Goal: Find specific page/section: Find specific page/section

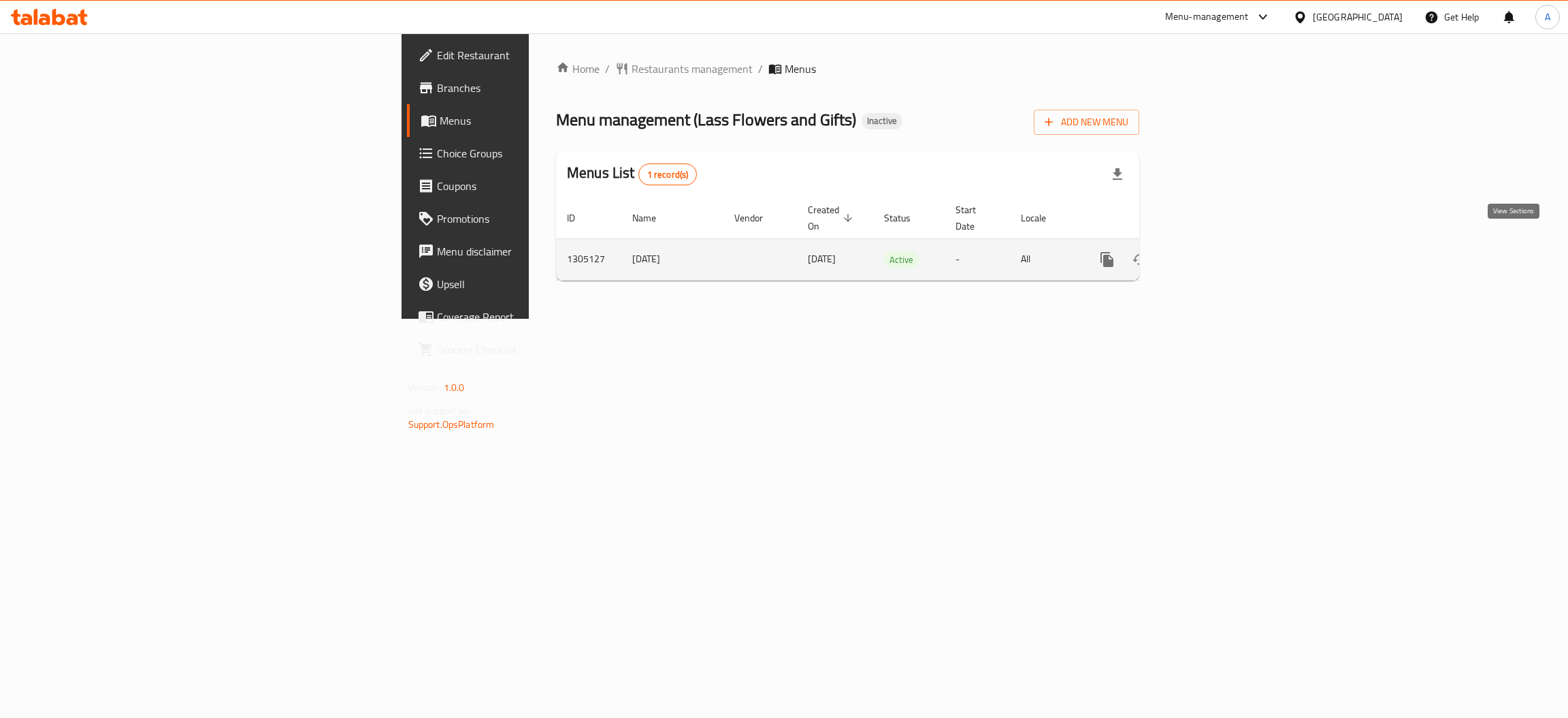
click at [1222, 243] on link "enhanced table" at bounding box center [1205, 259] width 33 height 33
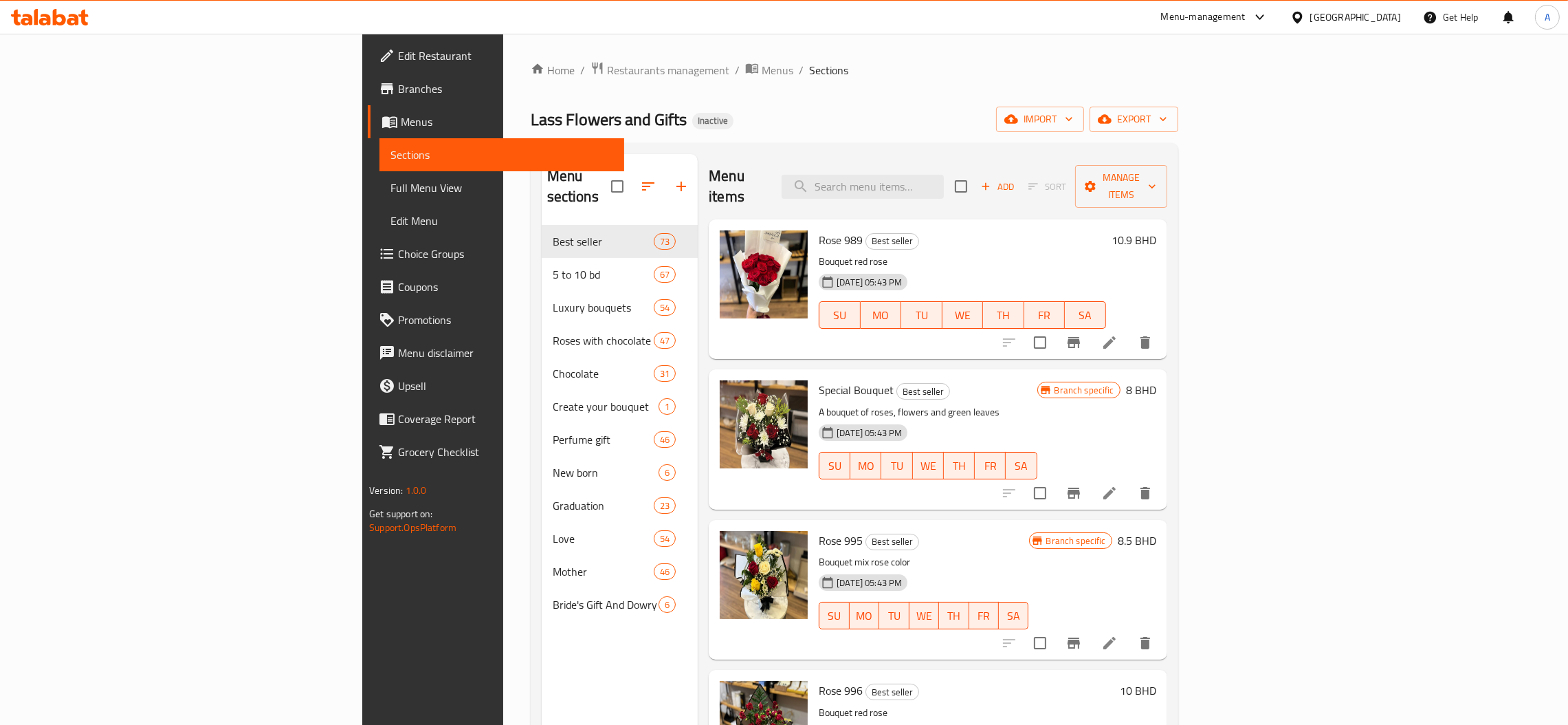
drag, startPoint x: 339, startPoint y: 293, endPoint x: 274, endPoint y: 450, distance: 169.9
click at [504, 450] on div "Home / Restaurants management / Menus / Sections Lass Flowers and Gifts Inactiv…" at bounding box center [854, 475] width 702 height 884
click at [380, 175] on link "Full Menu View" at bounding box center [502, 187] width 245 height 33
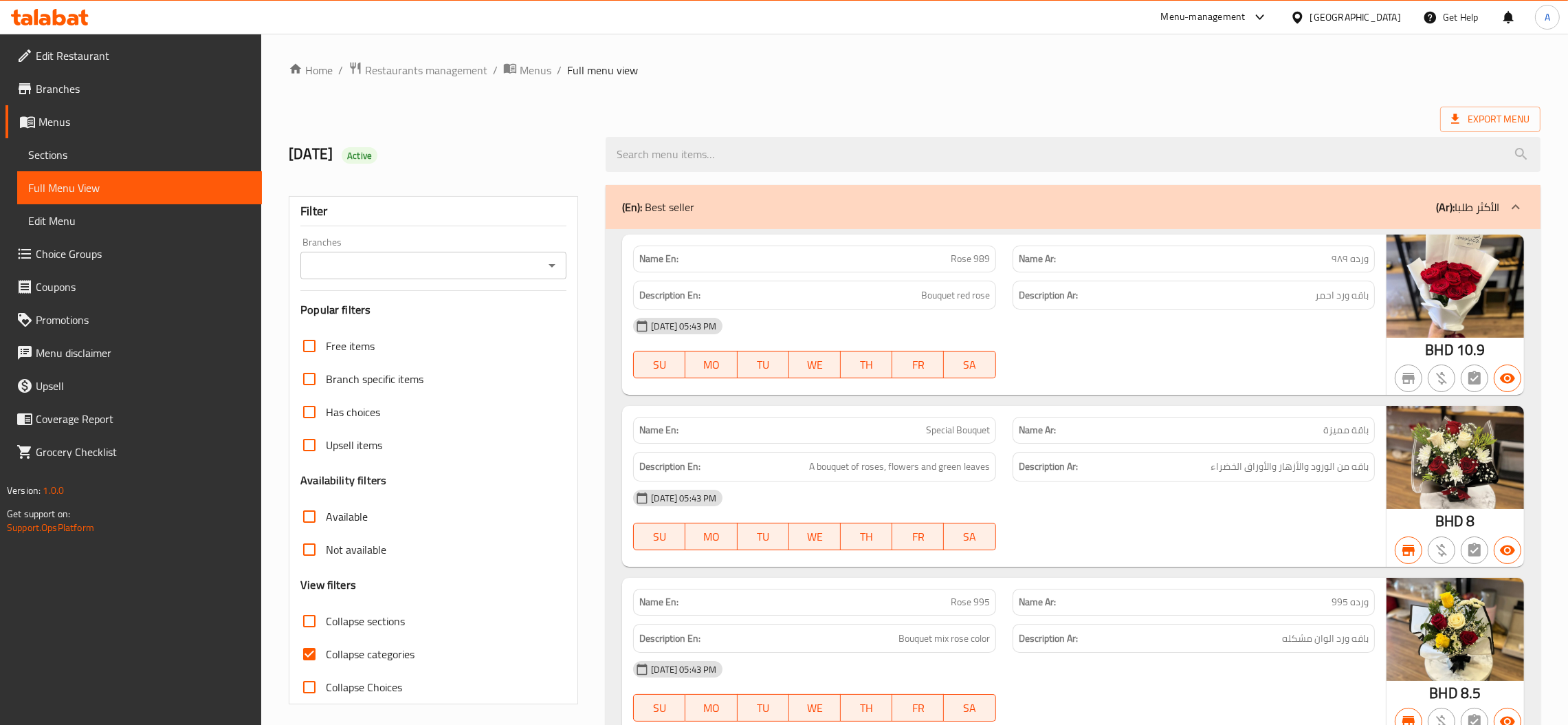
click at [540, 20] on div "Menu-management [GEOGRAPHIC_DATA] Get Help A" at bounding box center [784, 17] width 1568 height 33
